Goal: Information Seeking & Learning: Learn about a topic

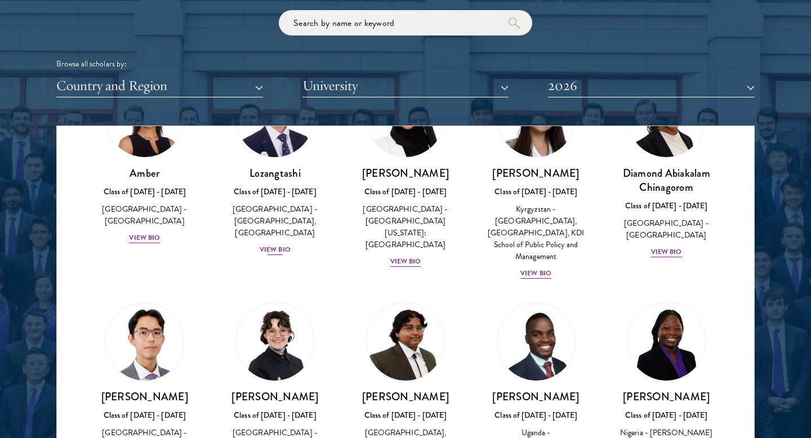
scroll to position [49, 0]
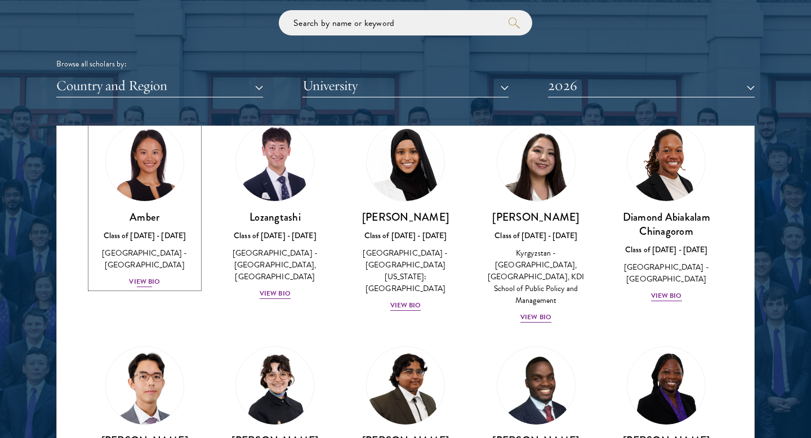
click at [145, 180] on img at bounding box center [145, 162] width 86 height 86
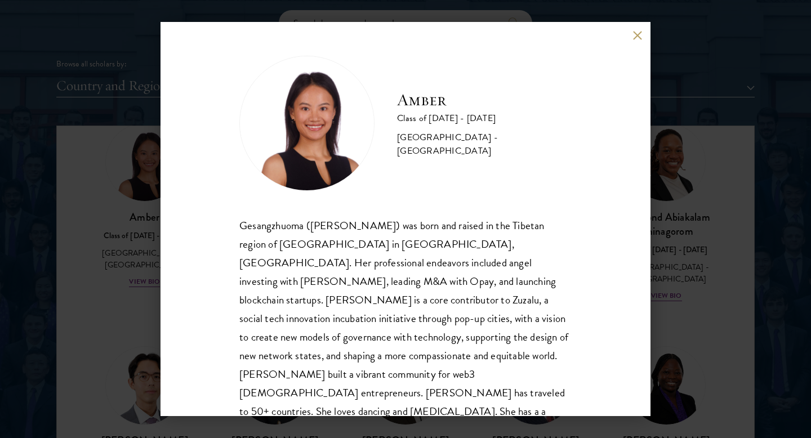
click at [109, 273] on div "Amber Class of [DATE] - [DATE] [GEOGRAPHIC_DATA] - [GEOGRAPHIC_DATA] Gesangzhuo…" at bounding box center [405, 219] width 811 height 438
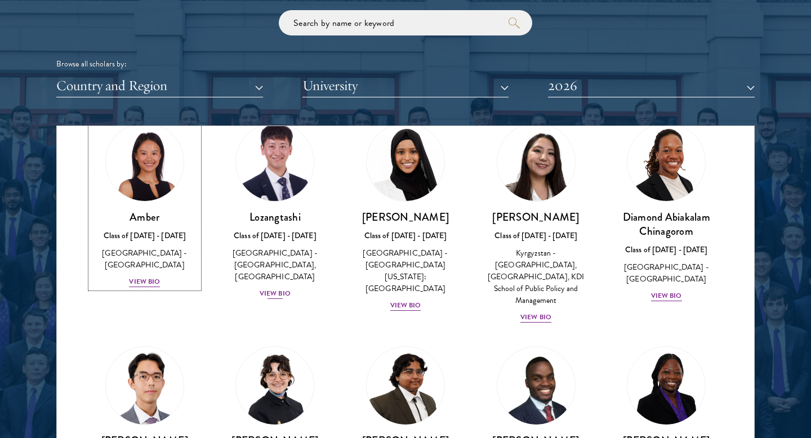
scroll to position [46, 0]
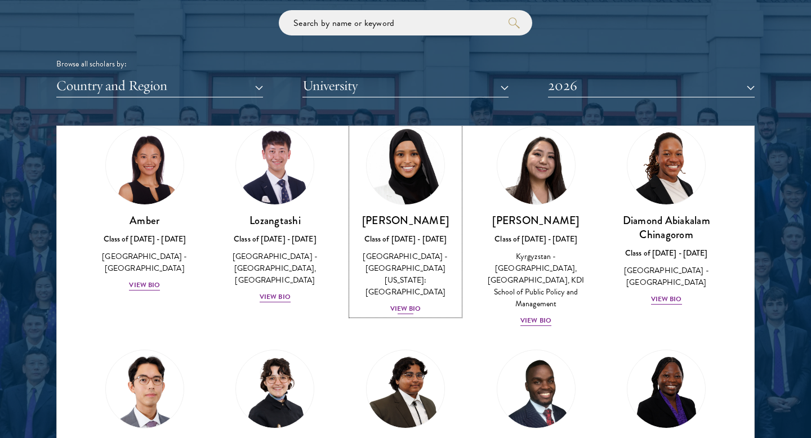
click at [380, 184] on img at bounding box center [406, 166] width 86 height 86
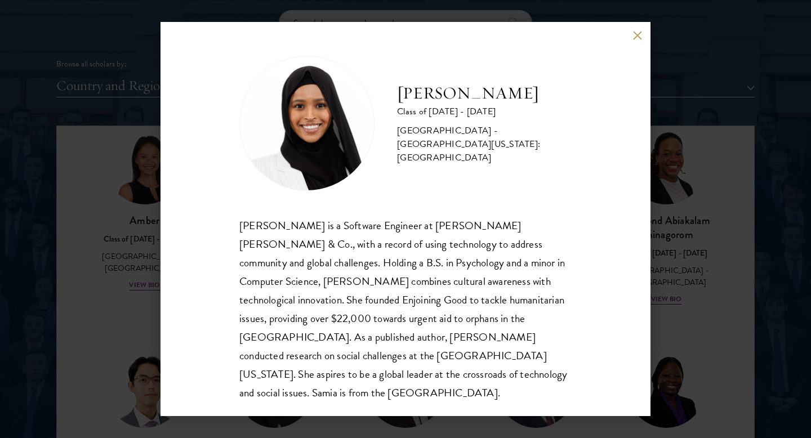
click at [117, 261] on div "[PERSON_NAME] Class of [DATE] - [DATE] [GEOGRAPHIC_DATA] - [GEOGRAPHIC_DATA][US…" at bounding box center [405, 219] width 811 height 438
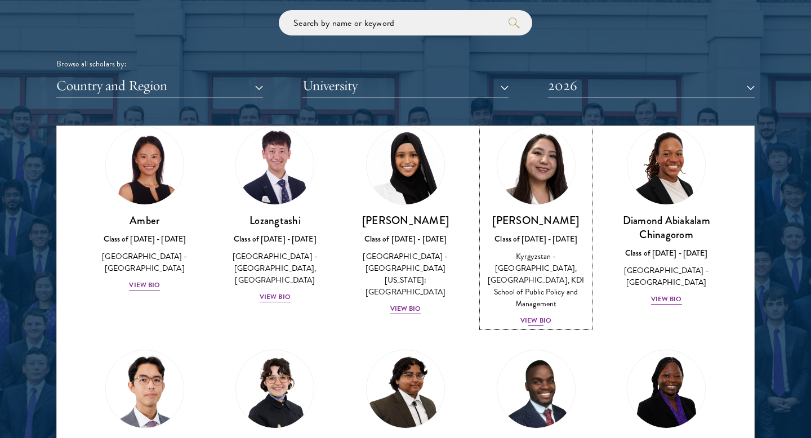
click at [531, 163] on img at bounding box center [536, 166] width 86 height 86
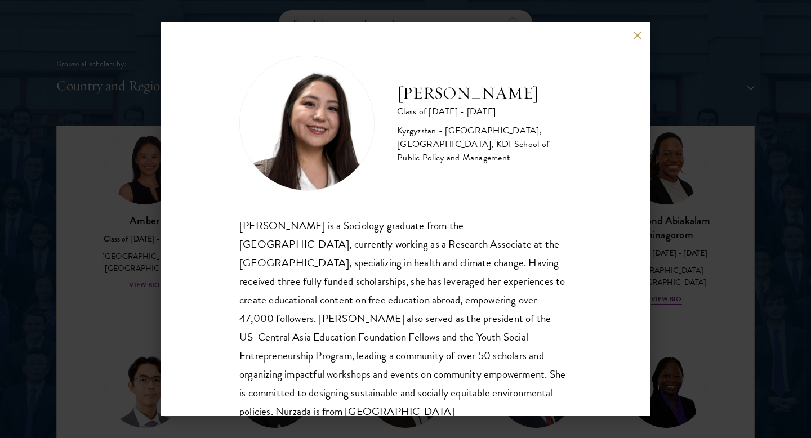
click at [108, 212] on div "Nurzada Abdivalieva Class of [DATE] - [DATE] [GEOGRAPHIC_DATA] - [GEOGRAPHIC_DA…" at bounding box center [405, 219] width 811 height 438
